Goal: Task Accomplishment & Management: Use online tool/utility

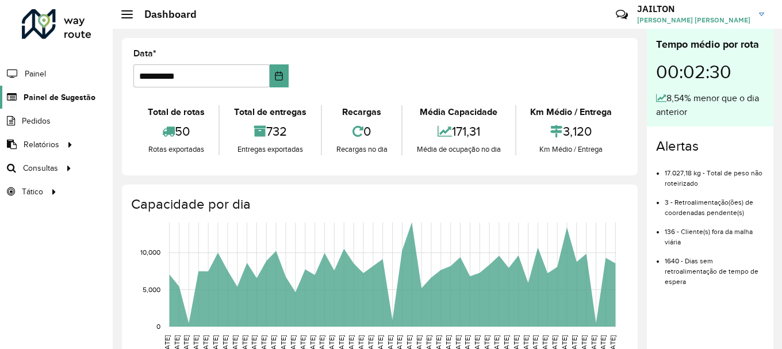
click at [72, 94] on span "Painel de Sugestão" at bounding box center [60, 97] width 72 height 12
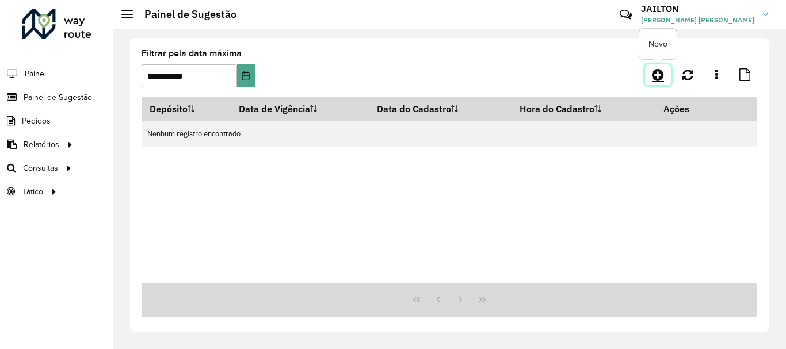
click at [646, 74] on link at bounding box center [658, 74] width 26 height 21
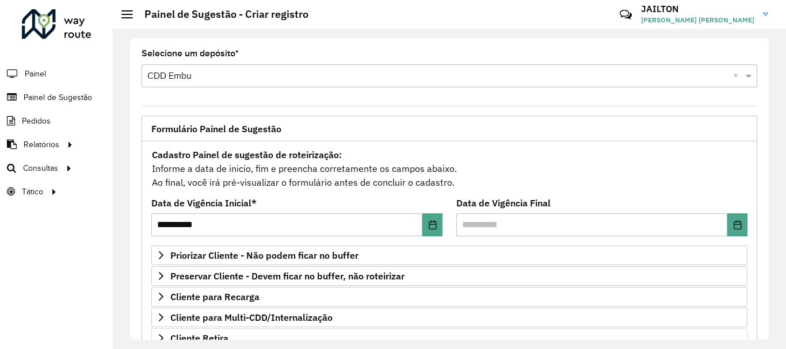
scroll to position [173, 0]
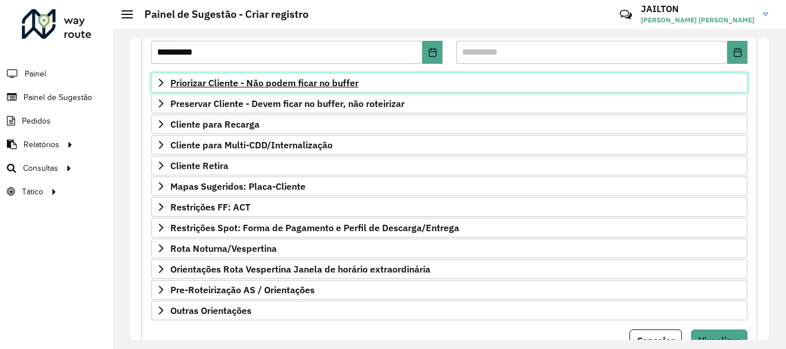
click at [248, 79] on span "Priorizar Cliente - Não podem ficar no buffer" at bounding box center [264, 82] width 188 height 9
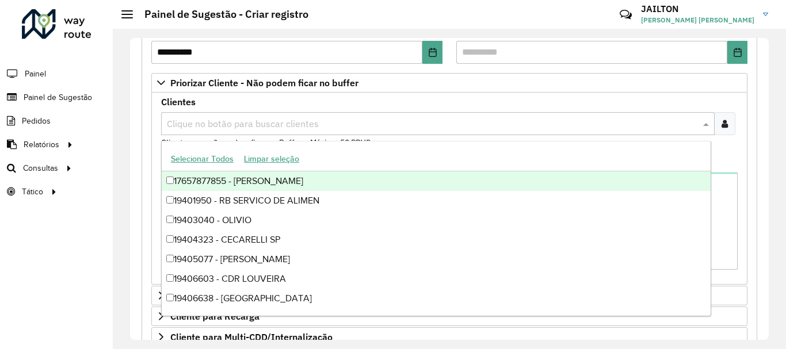
drag, startPoint x: 397, startPoint y: 115, endPoint x: 551, endPoint y: 146, distance: 157.2
click at [396, 116] on div "Clique no botão para buscar clientes" at bounding box center [437, 123] width 553 height 23
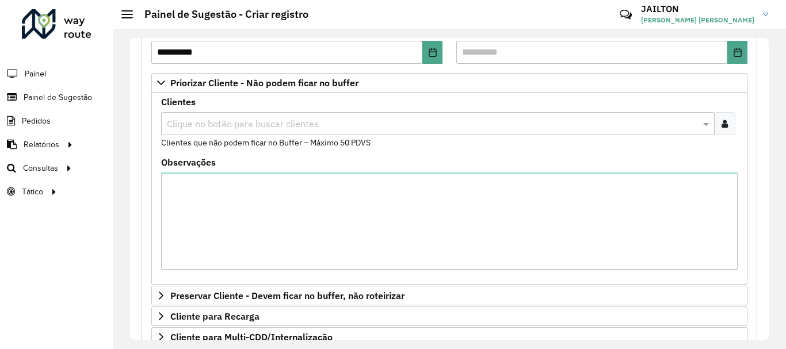
drag, startPoint x: 707, startPoint y: 121, endPoint x: 707, endPoint y: 108, distance: 13.2
click at [704, 118] on span at bounding box center [707, 124] width 14 height 14
click at [726, 120] on div at bounding box center [724, 123] width 21 height 23
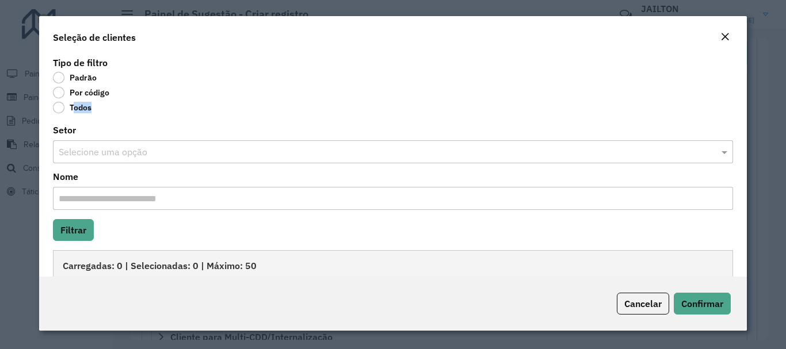
click at [84, 102] on label "Todos" at bounding box center [72, 108] width 39 height 12
click at [97, 93] on label "Por código" at bounding box center [81, 93] width 56 height 12
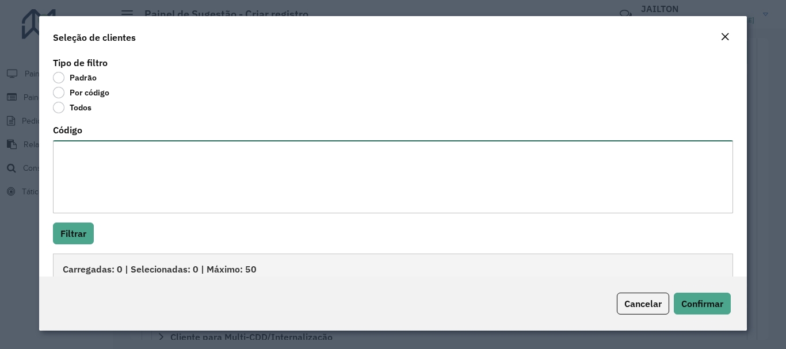
click at [153, 154] on textarea "Código" at bounding box center [392, 176] width 679 height 73
paste textarea "*****"
type textarea "*****"
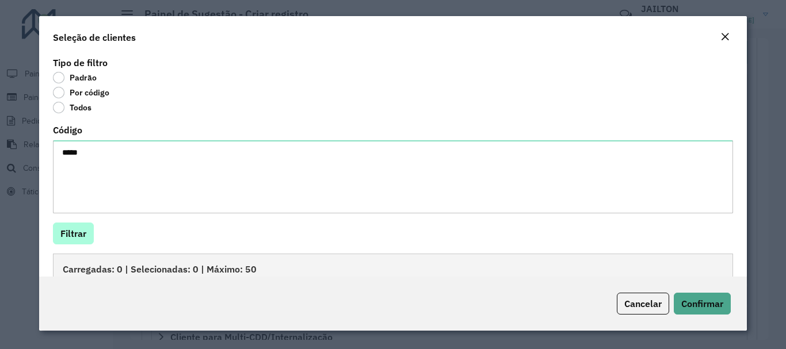
drag, startPoint x: 80, startPoint y: 252, endPoint x: 80, endPoint y: 242, distance: 10.4
click at [80, 250] on div "Tipo de filtro Padrão Por código Todos Código ***** Filtrar Carregadas: 0 | Sel…" at bounding box center [392, 165] width 707 height 223
drag, startPoint x: 80, startPoint y: 242, endPoint x: 91, endPoint y: 209, distance: 34.6
click at [79, 240] on button "Filtrar" at bounding box center [73, 234] width 41 height 22
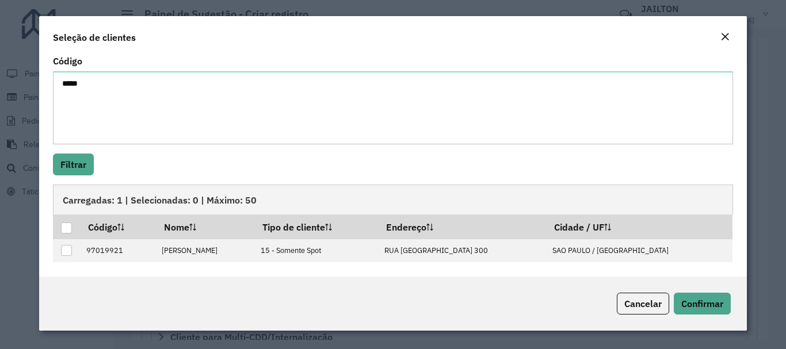
drag, startPoint x: 643, startPoint y: 304, endPoint x: 669, endPoint y: 263, distance: 48.8
click at [645, 300] on span "Cancelar" at bounding box center [642, 304] width 37 height 12
